Goal: Find specific page/section: Find specific page/section

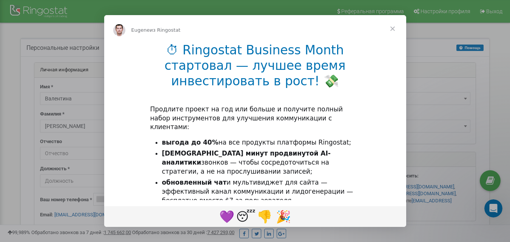
click at [393, 26] on span "Закрыть" at bounding box center [392, 28] width 27 height 27
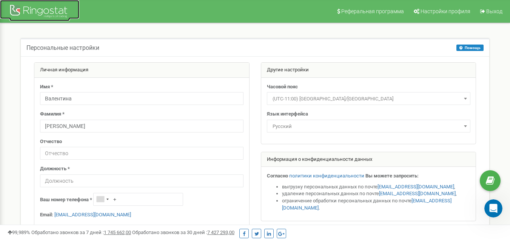
click at [57, 5] on div at bounding box center [39, 12] width 60 height 18
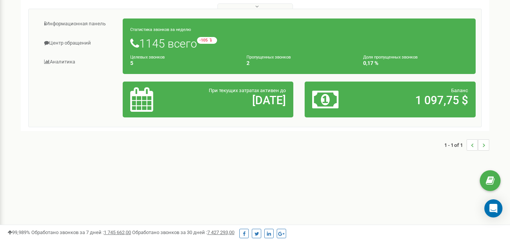
scroll to position [38, 0]
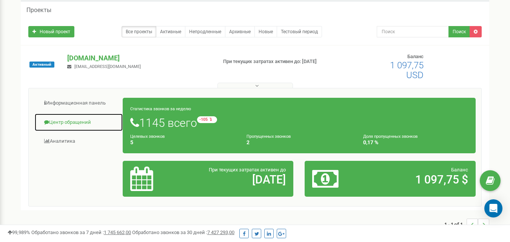
click at [66, 119] on link "Центр обращений" at bounding box center [78, 122] width 89 height 19
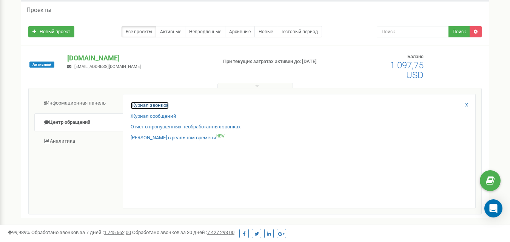
click at [166, 105] on link "Журнал звонков" at bounding box center [150, 105] width 38 height 7
